Goal: Book appointment/travel/reservation

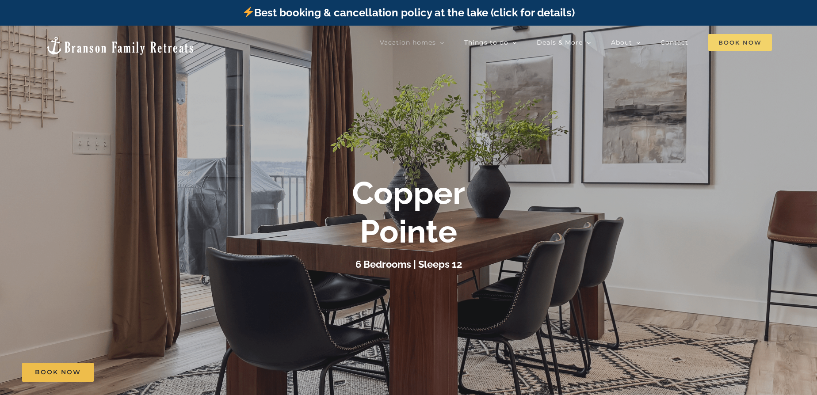
click at [736, 42] on span "Book Now" at bounding box center [740, 42] width 64 height 17
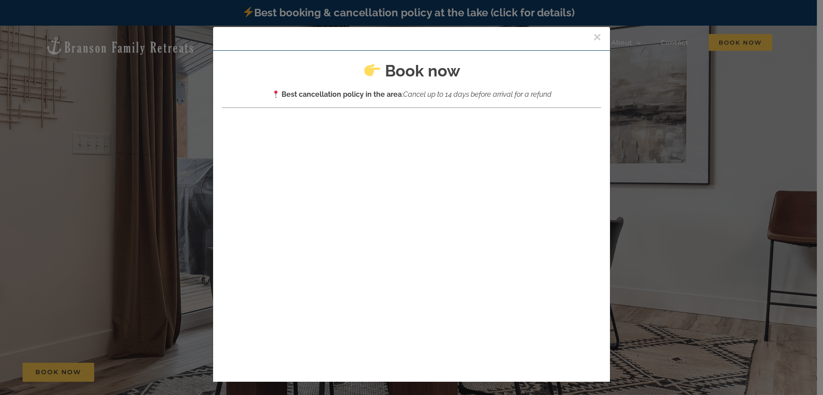
click at [280, 125] on div at bounding box center [411, 273] width 379 height 321
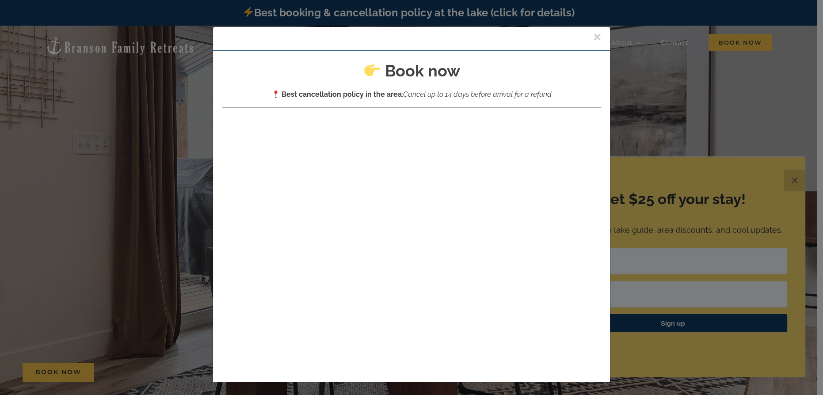
click at [184, 178] on div "× Book now Best cancellation policy in the area : Cancel up to 14 days before a…" at bounding box center [411, 197] width 823 height 395
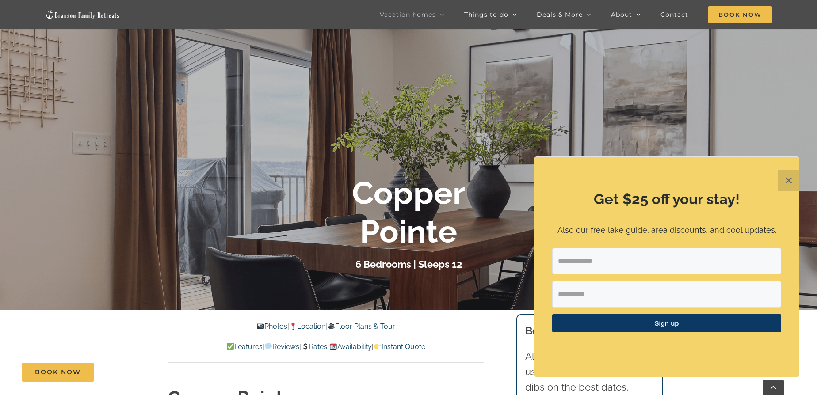
scroll to position [161, 0]
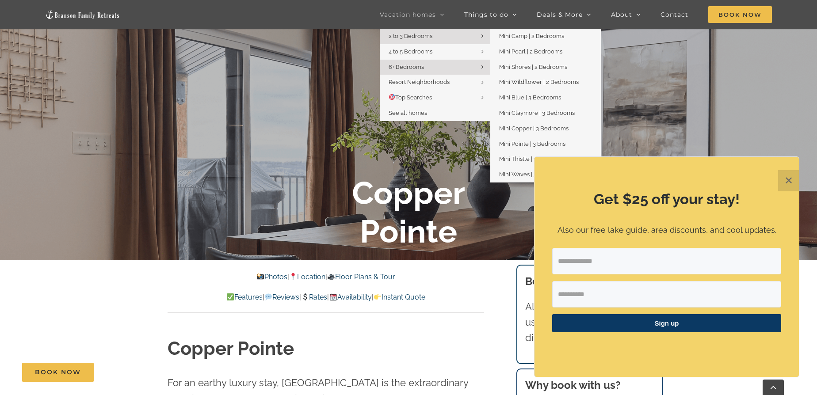
click at [415, 35] on span "2 to 3 Bedrooms" at bounding box center [411, 36] width 44 height 7
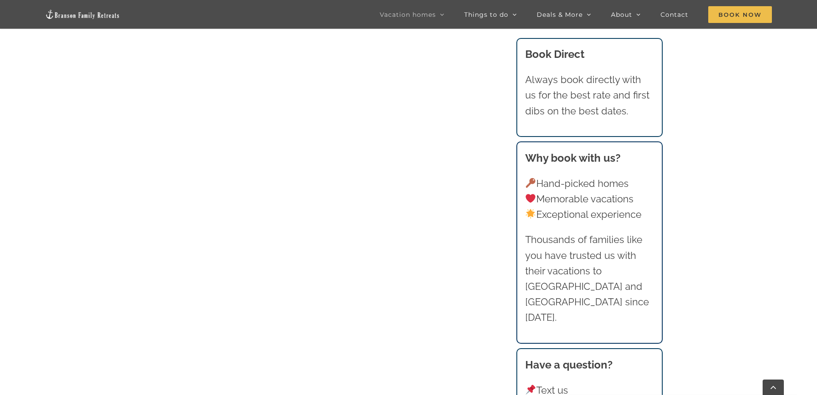
scroll to position [791, 0]
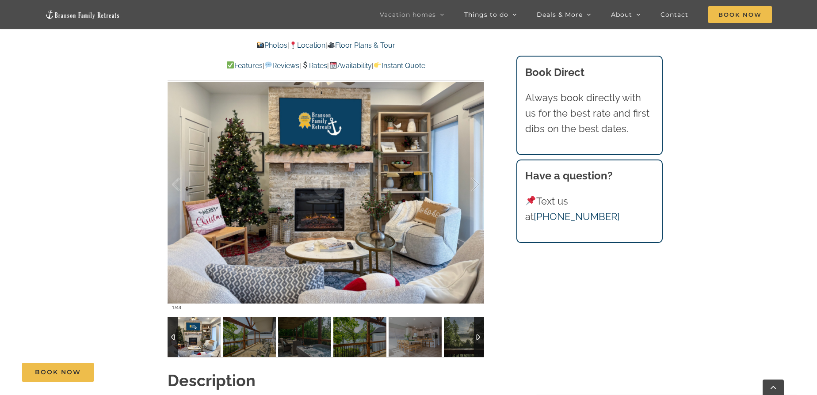
scroll to position [724, 0]
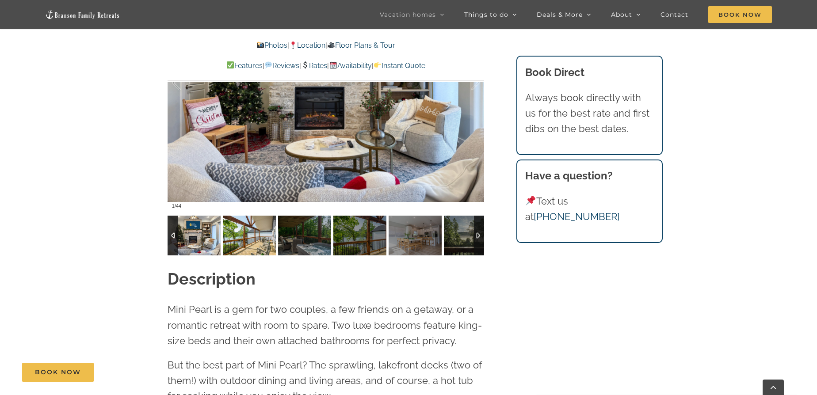
click at [257, 232] on img at bounding box center [249, 236] width 53 height 40
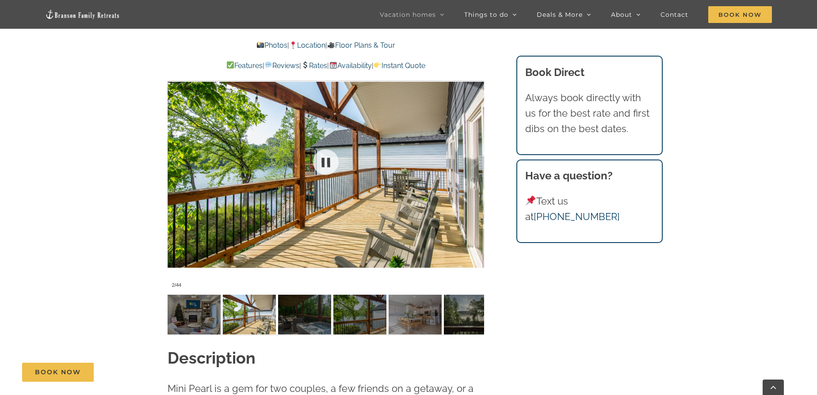
scroll to position [643, 0]
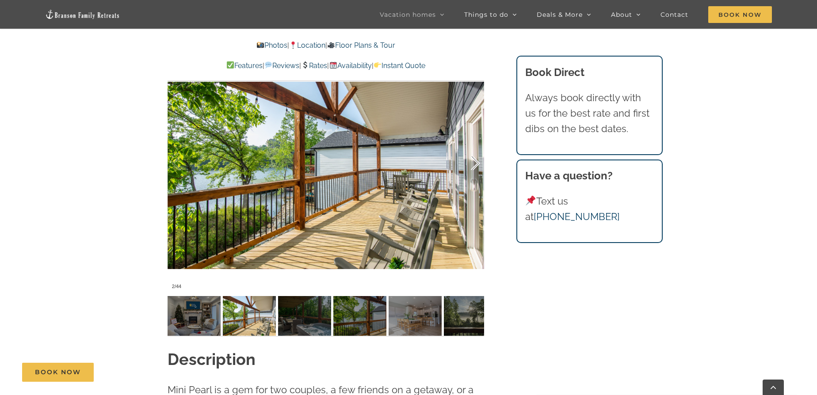
click at [474, 164] on div at bounding box center [465, 163] width 27 height 55
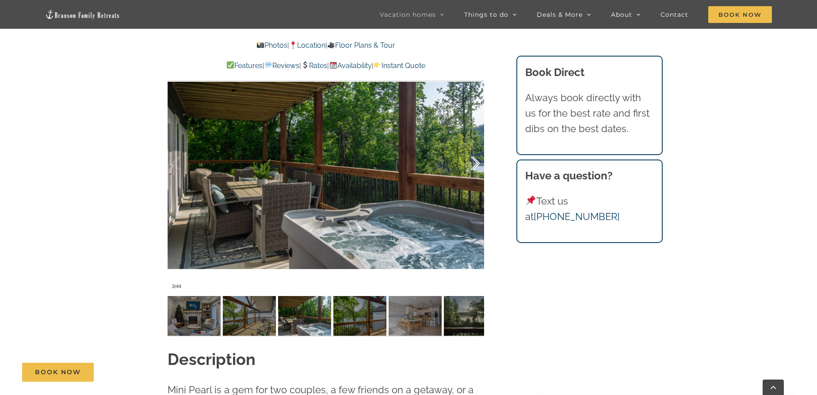
click at [475, 164] on div at bounding box center [465, 163] width 27 height 55
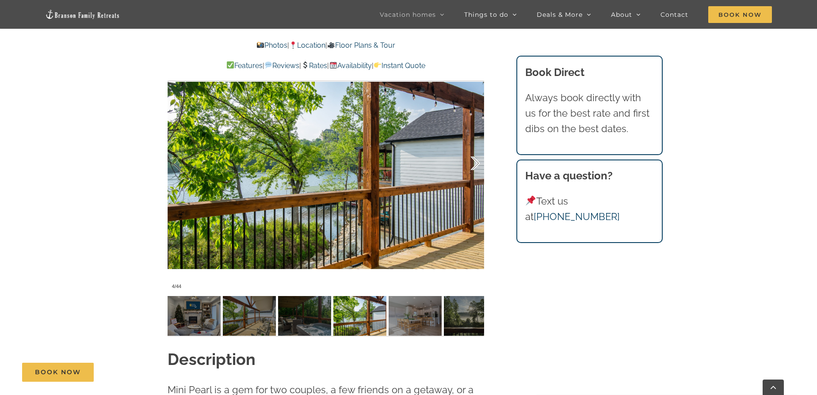
click at [475, 164] on div at bounding box center [465, 163] width 27 height 55
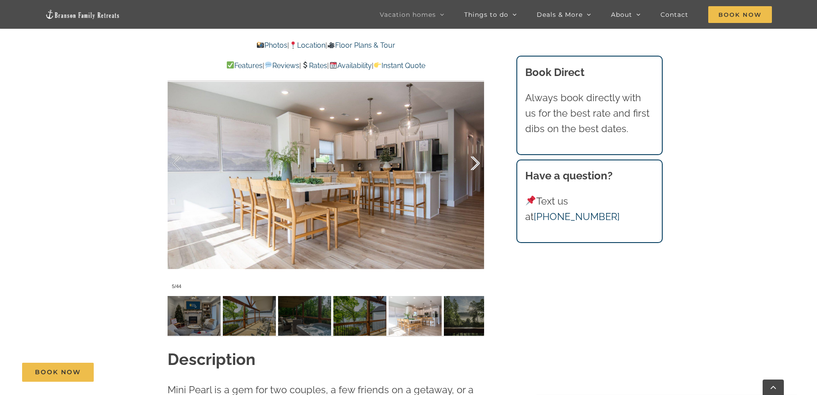
click at [475, 164] on div at bounding box center [465, 163] width 27 height 55
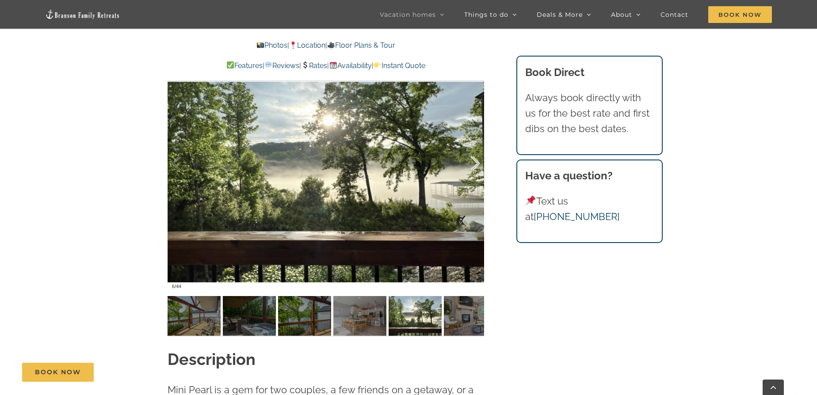
click at [475, 164] on div at bounding box center [465, 163] width 27 height 55
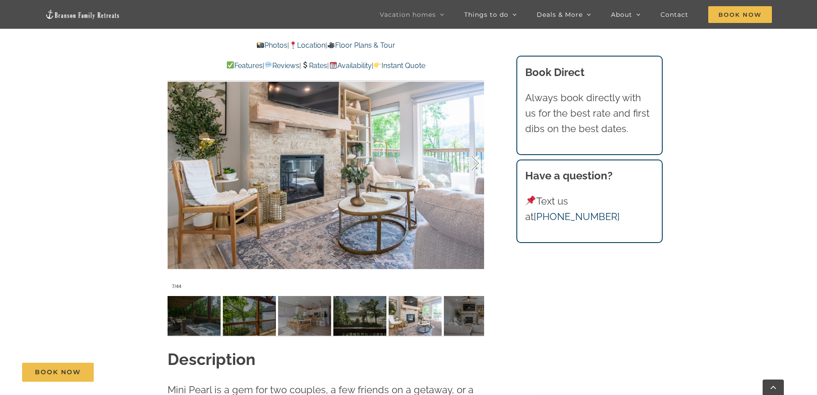
click at [475, 164] on div at bounding box center [465, 163] width 27 height 55
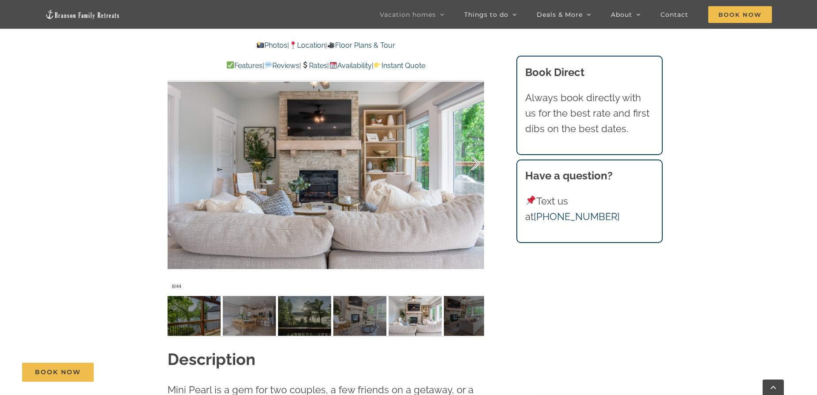
click at [474, 164] on div at bounding box center [465, 163] width 27 height 55
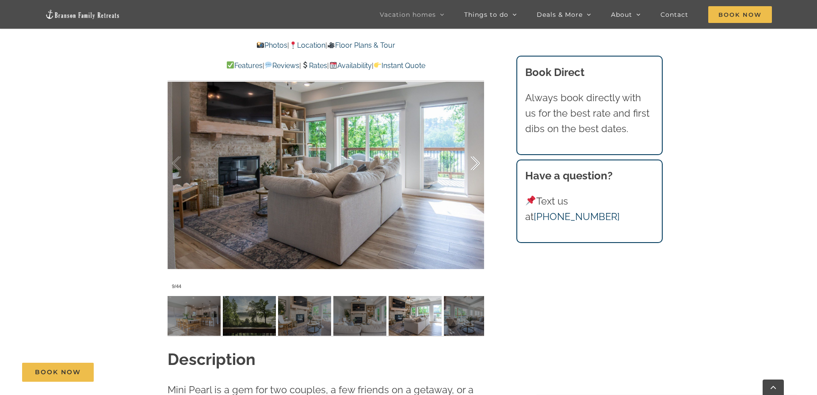
click at [475, 164] on div at bounding box center [465, 163] width 27 height 55
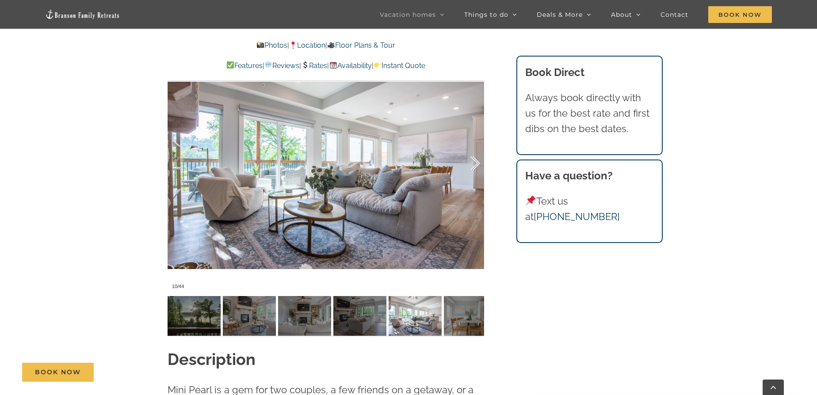
click at [474, 164] on div at bounding box center [465, 163] width 27 height 55
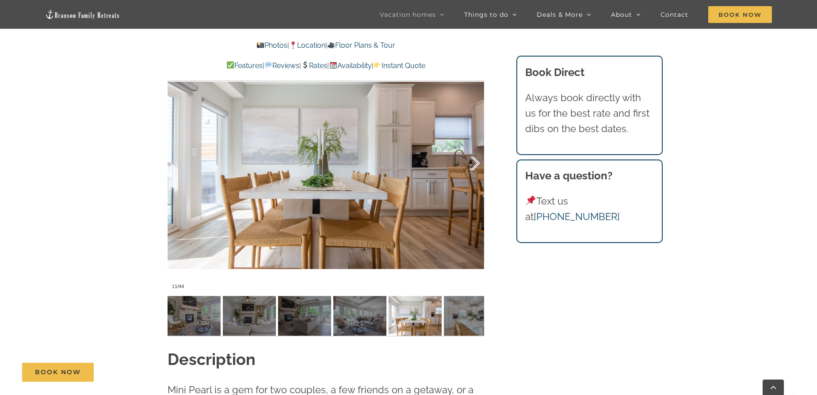
click at [475, 164] on div at bounding box center [465, 163] width 27 height 55
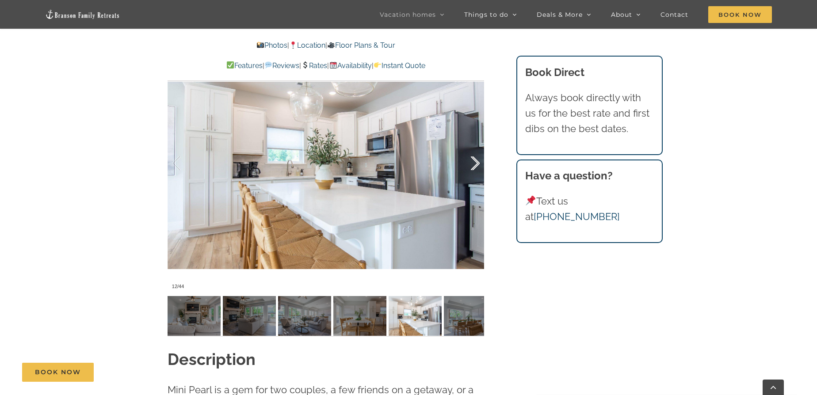
click at [475, 164] on div at bounding box center [465, 163] width 27 height 55
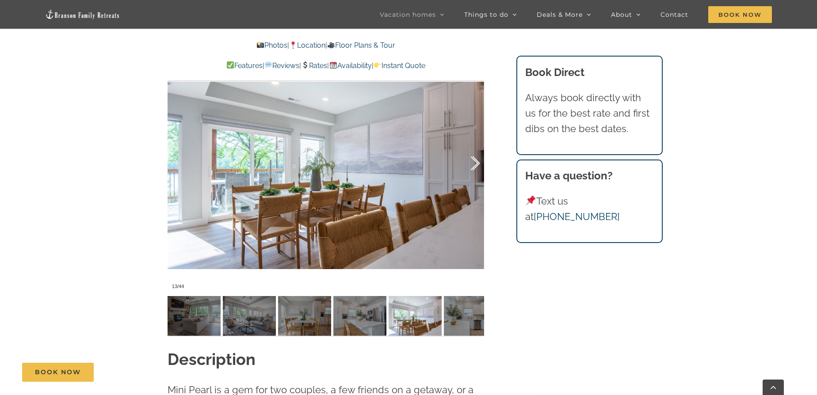
click at [475, 164] on div at bounding box center [465, 163] width 27 height 55
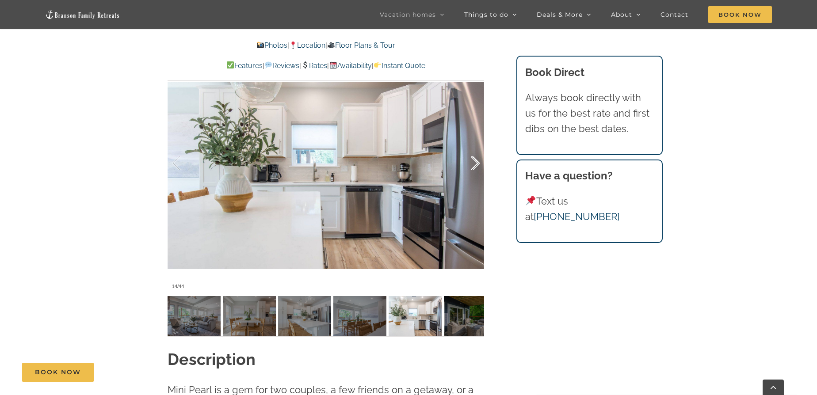
click at [475, 164] on div at bounding box center [465, 163] width 27 height 55
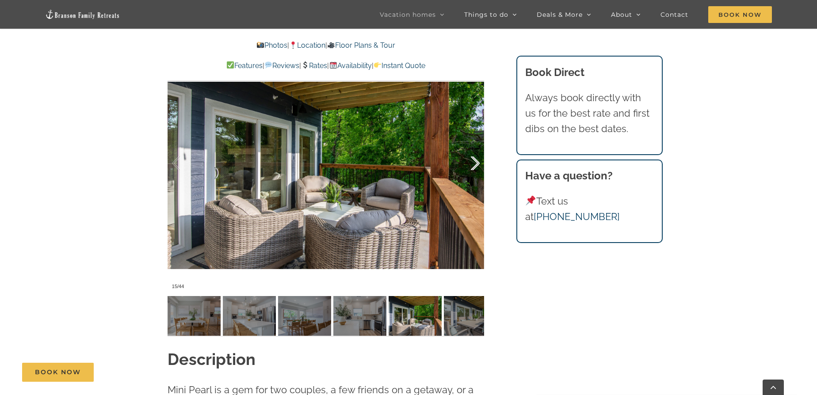
click at [475, 164] on div at bounding box center [465, 163] width 27 height 55
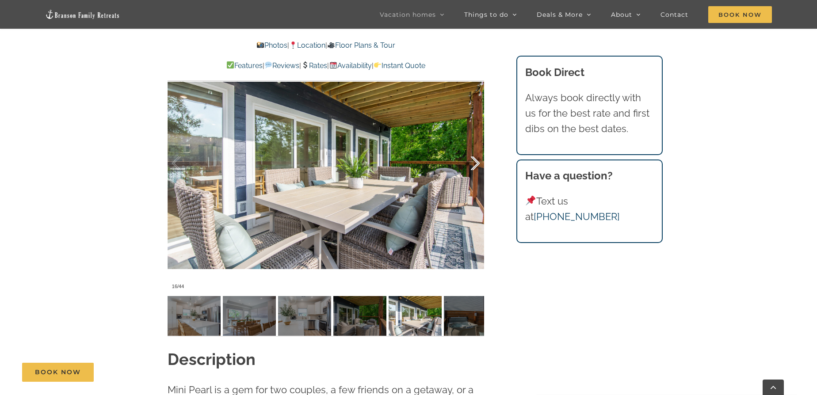
click at [475, 164] on div at bounding box center [465, 163] width 27 height 55
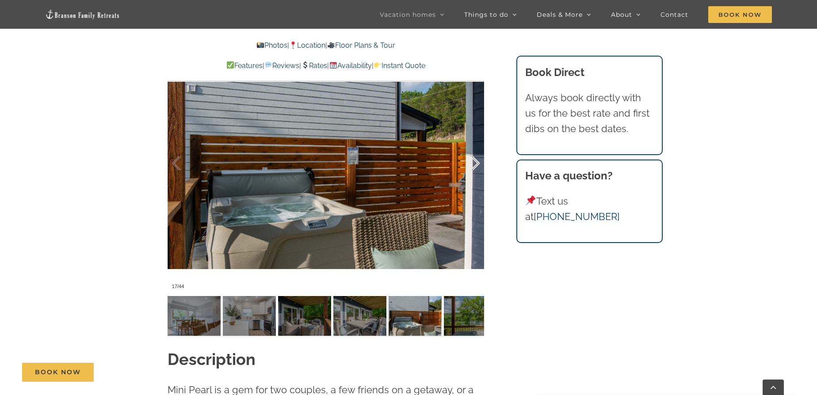
click at [475, 164] on div at bounding box center [465, 163] width 27 height 55
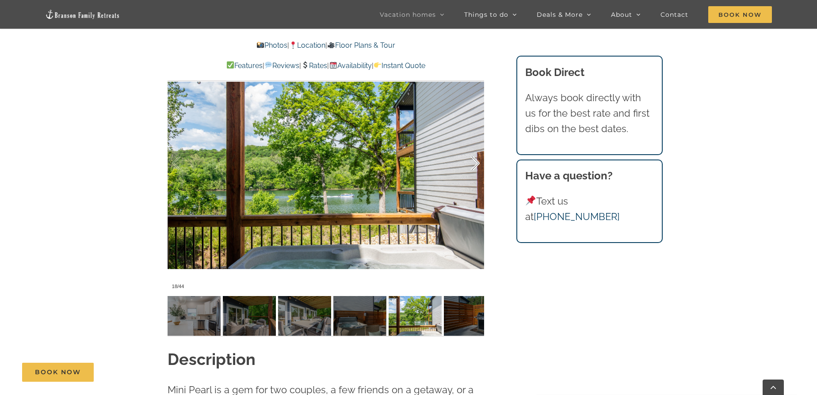
click at [475, 164] on div at bounding box center [465, 163] width 27 height 55
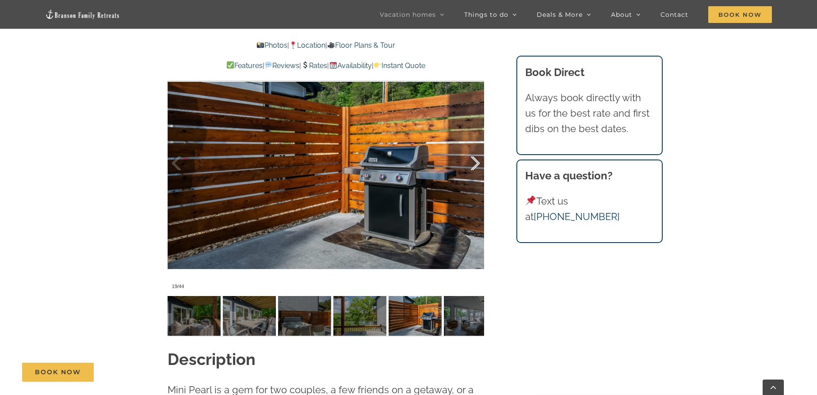
click at [474, 164] on div at bounding box center [465, 163] width 27 height 55
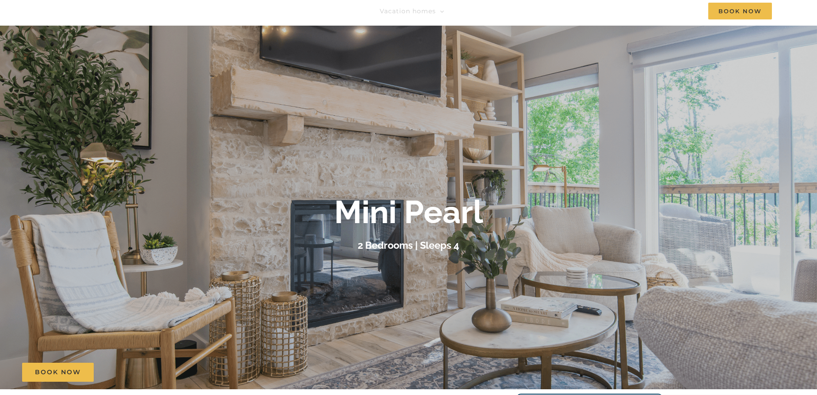
scroll to position [0, 0]
